Goal: Task Accomplishment & Management: Manage account settings

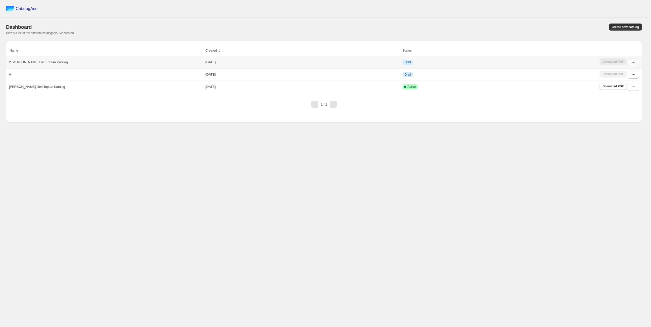
click at [636, 63] on button "button" at bounding box center [633, 62] width 11 height 8
click at [626, 105] on span "Edit" at bounding box center [634, 107] width 26 height 5
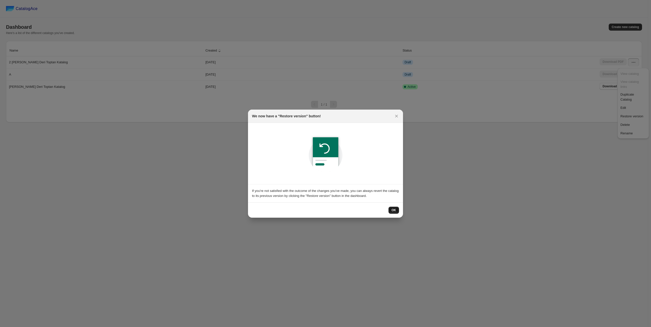
click at [396, 208] on span "OK" at bounding box center [394, 210] width 5 height 4
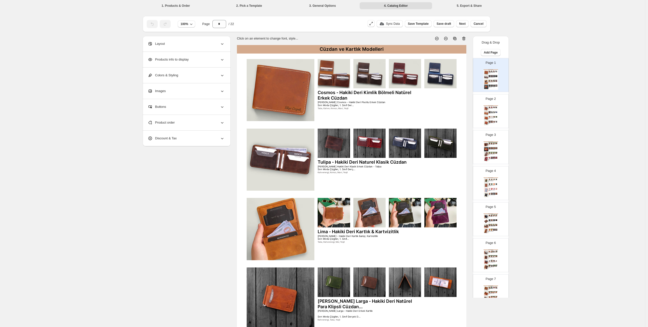
click at [488, 102] on div "Page 2 Cüzdan ve Kartlık Modelleri Ariza - Hakiki Deri İnce Kartlık [PERSON_NAM…" at bounding box center [489, 109] width 32 height 34
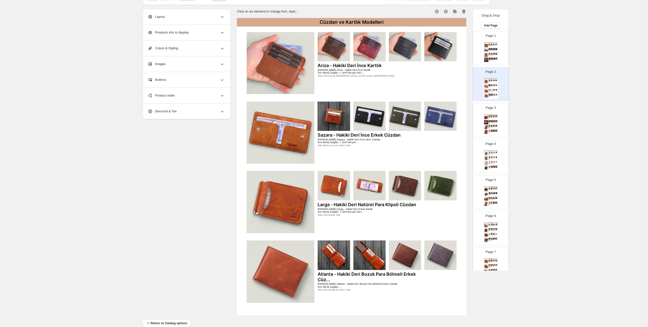
scroll to position [36, 0]
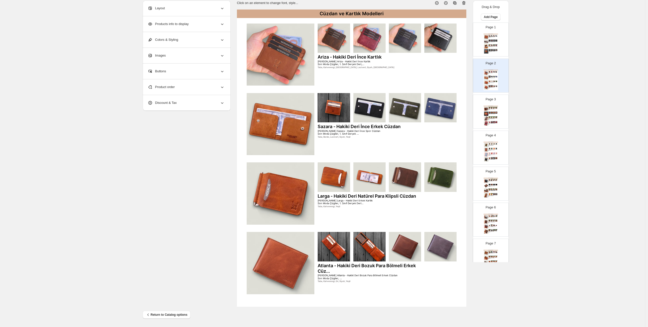
click at [385, 207] on div "Taba, Kahverengi, Yeşil" at bounding box center [370, 206] width 104 height 3
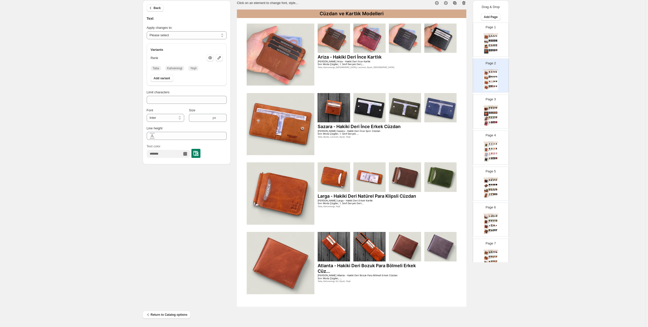
click at [383, 215] on div "Cüzdan ve Kartlık Modelleri Ariza - Hakiki Deri İnce Kartlık [PERSON_NAME] Ariz…" at bounding box center [352, 158] width 230 height 297
click at [481, 110] on div "Page 3 Cüzdan ve Kartlık Modelleri Dallas - Kanguru Bölmeli Hakiki Deri Erkek C…" at bounding box center [489, 110] width 32 height 34
type input "*"
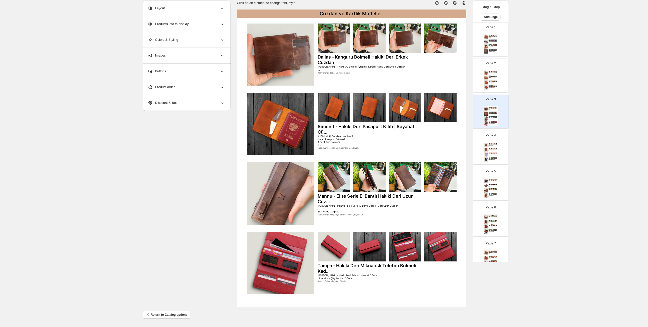
click at [335, 37] on img at bounding box center [334, 39] width 32 height 30
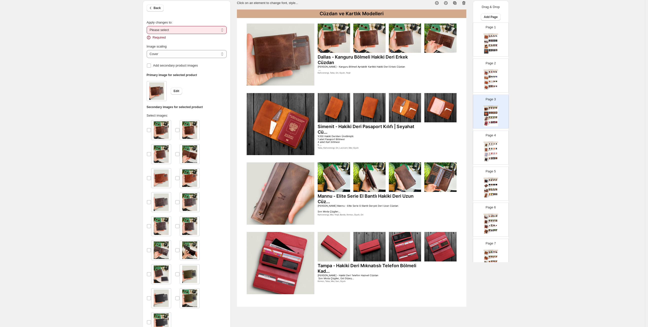
click at [160, 23] on span "Apply changes to:" at bounding box center [160, 23] width 26 height 4
click at [160, 26] on select "**********" at bounding box center [187, 30] width 80 height 8
click at [158, 29] on select "**********" at bounding box center [187, 30] width 80 height 8
select select "**********"
click at [148, 26] on select "**********" at bounding box center [187, 30] width 80 height 8
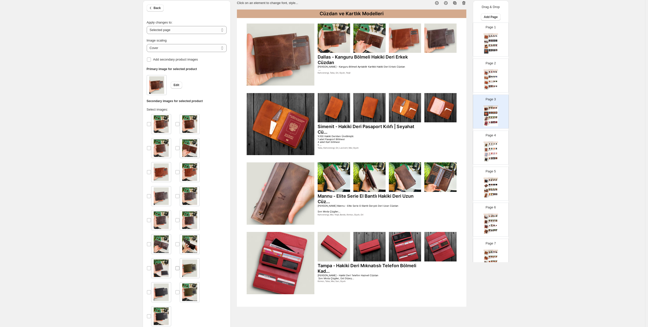
click at [177, 270] on span at bounding box center [177, 268] width 5 height 5
click at [344, 111] on img at bounding box center [334, 108] width 32 height 30
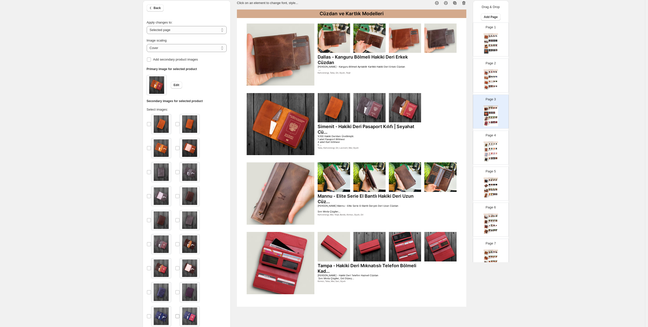
click at [180, 318] on span at bounding box center [177, 316] width 5 height 5
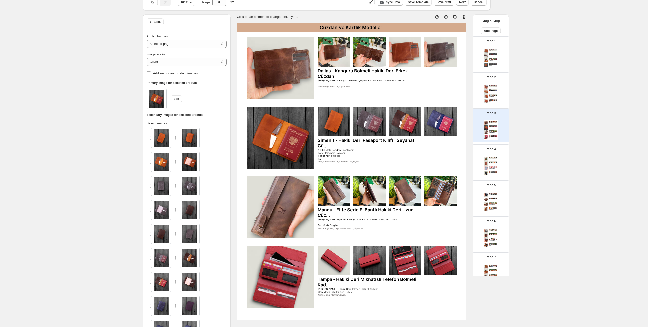
scroll to position [10, 0]
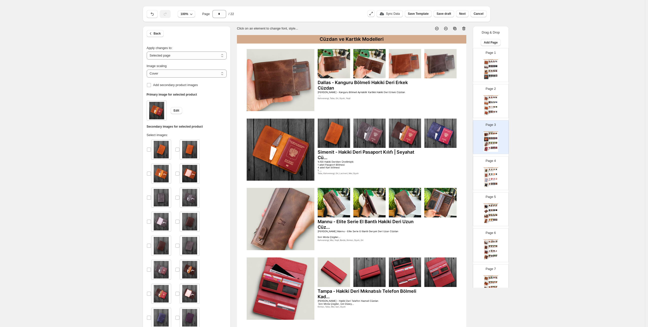
click at [332, 200] on img at bounding box center [334, 203] width 32 height 30
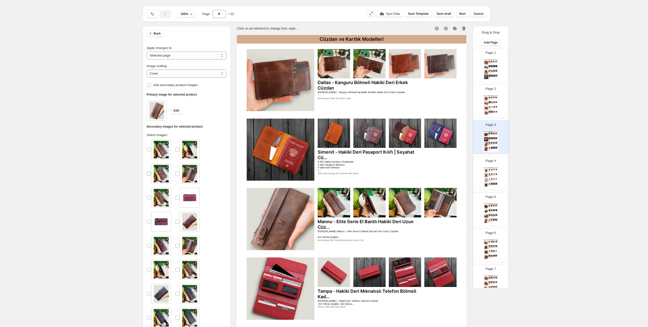
click at [150, 176] on label at bounding box center [149, 174] width 5 height 20
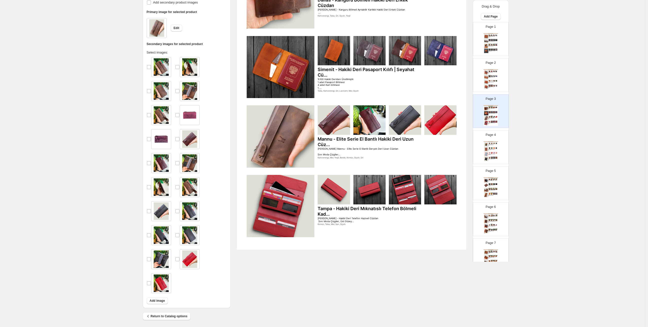
scroll to position [93, 0]
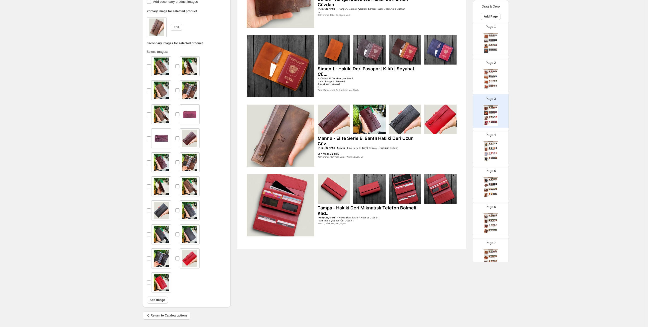
click at [342, 195] on img at bounding box center [334, 189] width 32 height 30
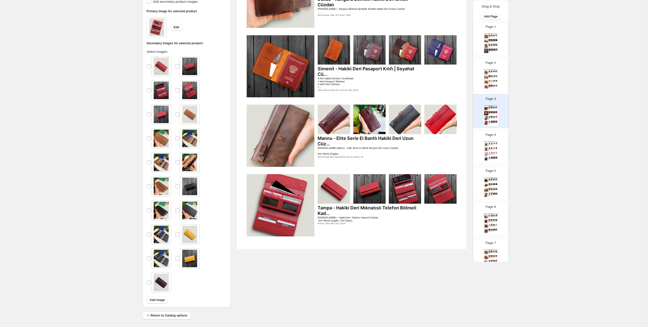
click at [338, 194] on img at bounding box center [334, 189] width 32 height 30
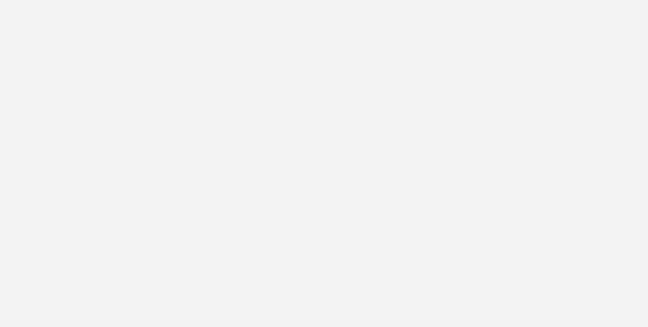
scroll to position [0, 0]
